Goal: Use online tool/utility: Utilize a website feature to perform a specific function

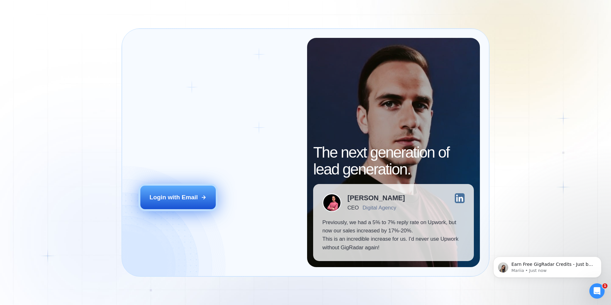
click at [185, 194] on div "Login with Email" at bounding box center [174, 197] width 48 height 8
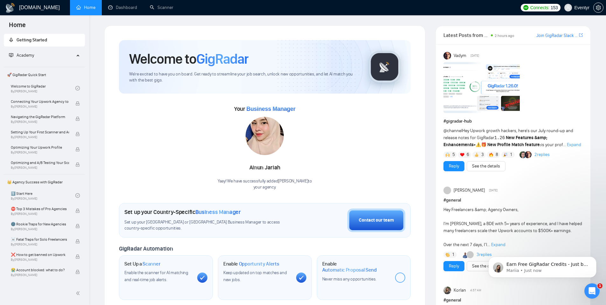
drag, startPoint x: 139, startPoint y: 106, endPoint x: 196, endPoint y: 113, distance: 58.0
click at [197, 114] on div "Your Business Manager Ainun Jariah Yaay! We have successfully added Ainun Jaria…" at bounding box center [265, 147] width 292 height 87
drag, startPoint x: 128, startPoint y: 74, endPoint x: 162, endPoint y: 84, distance: 35.5
click at [162, 84] on div "Welcome to GigRadar We're excited to have you on board. Get ready to streamline…" at bounding box center [265, 66] width 292 height 53
drag, startPoint x: 164, startPoint y: 80, endPoint x: 128, endPoint y: 74, distance: 36.8
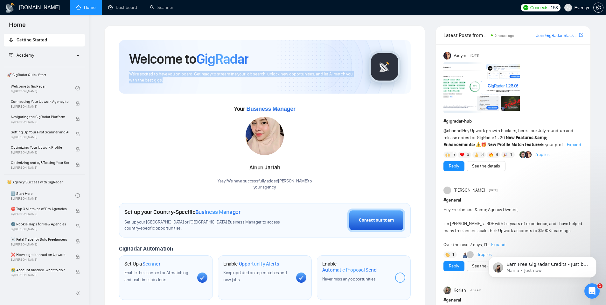
click at [128, 74] on div "Welcome to GigRadar We're excited to have you on board. Get ready to streamline…" at bounding box center [265, 66] width 292 height 53
click at [130, 73] on span "We're excited to have you on board. Get ready to streamline your job search, un…" at bounding box center [243, 77] width 229 height 12
drag, startPoint x: 131, startPoint y: 73, endPoint x: 125, endPoint y: 72, distance: 6.5
click at [125, 72] on div "Welcome to GigRadar We're excited to have you on board. Get ready to streamline…" at bounding box center [265, 66] width 292 height 53
click at [161, 8] on link "Scanner" at bounding box center [162, 7] width 24 height 5
